Goal: Use online tool/utility

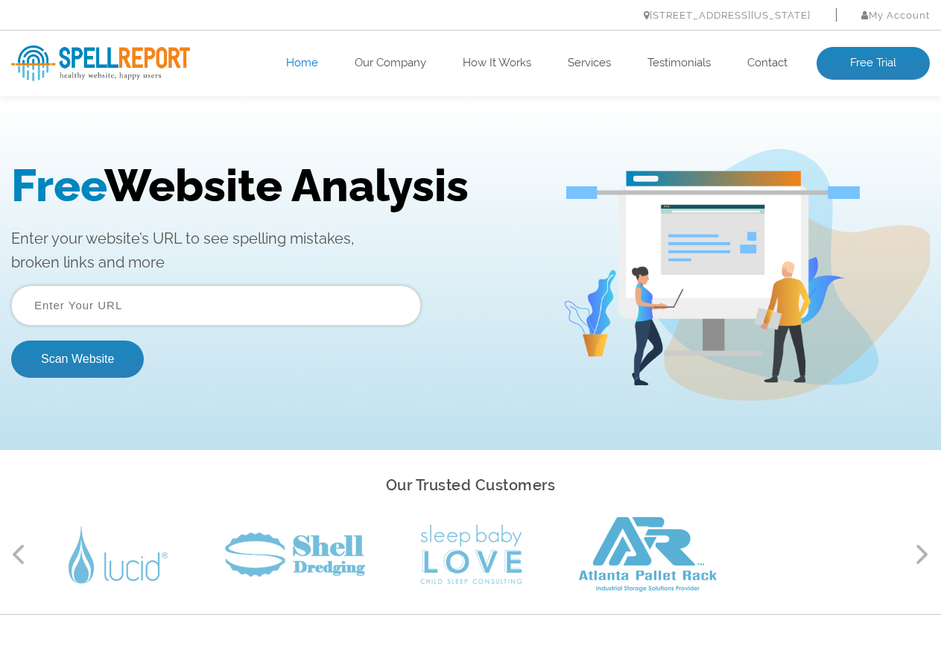
click at [232, 315] on input "text" at bounding box center [216, 305] width 410 height 40
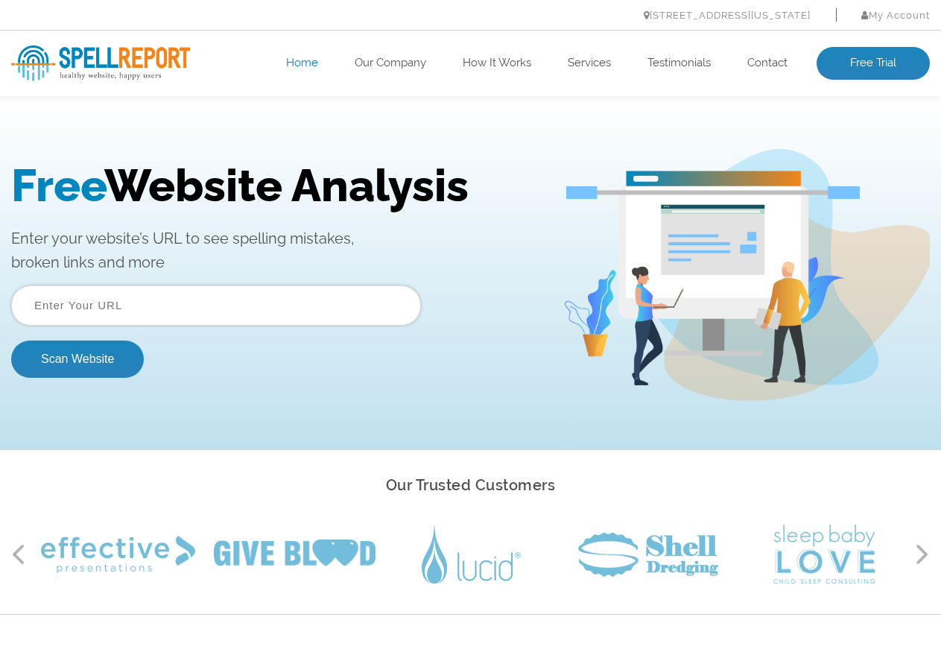
click at [151, 321] on input "text" at bounding box center [216, 305] width 410 height 40
paste input "[URL][DOMAIN_NAME]"
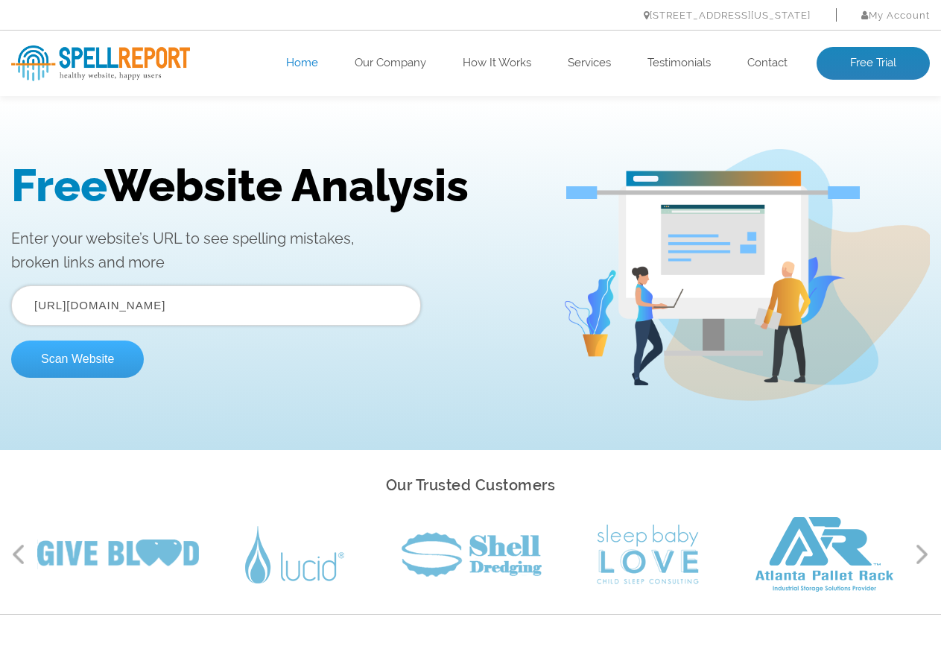
type input "[URL][DOMAIN_NAME]"
click at [106, 362] on button "Scan Website" at bounding box center [77, 359] width 133 height 37
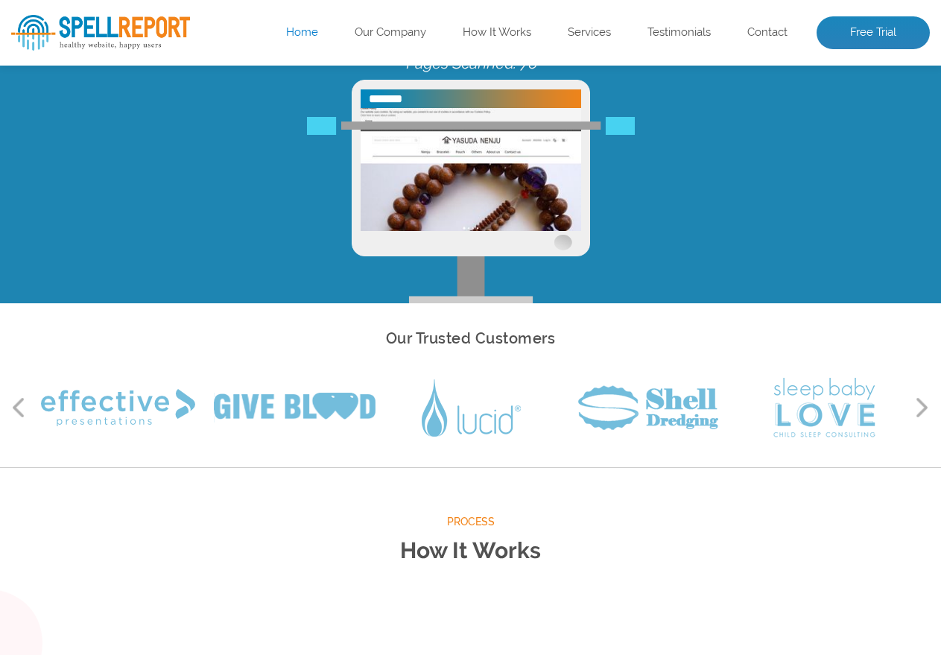
scroll to position [149, 0]
